Goal: Navigation & Orientation: Go to known website

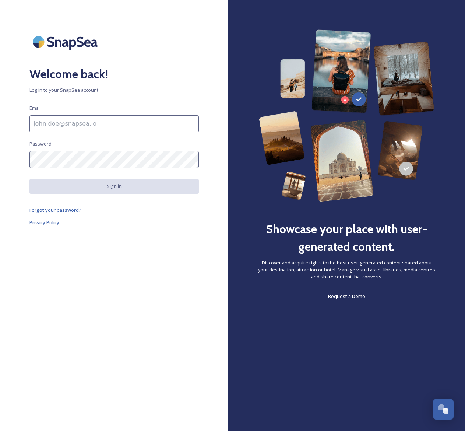
click at [8, 17] on div "Welcome back! Log in to your SnapSea account Email Password Sign in Forgot your…" at bounding box center [114, 215] width 228 height 431
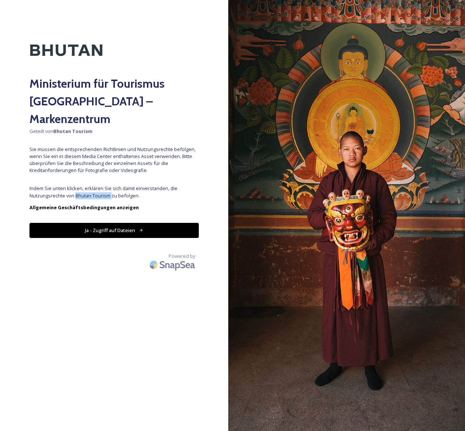
drag, startPoint x: 75, startPoint y: 177, endPoint x: 111, endPoint y: 180, distance: 36.2
click at [111, 185] on span "Indem Sie unten klicken, erklären Sie sich damit einverstanden, die Nutzungsrec…" at bounding box center [113, 192] width 169 height 14
copy span "Bhutan Tourism"
